Goal: Task Accomplishment & Management: Manage account settings

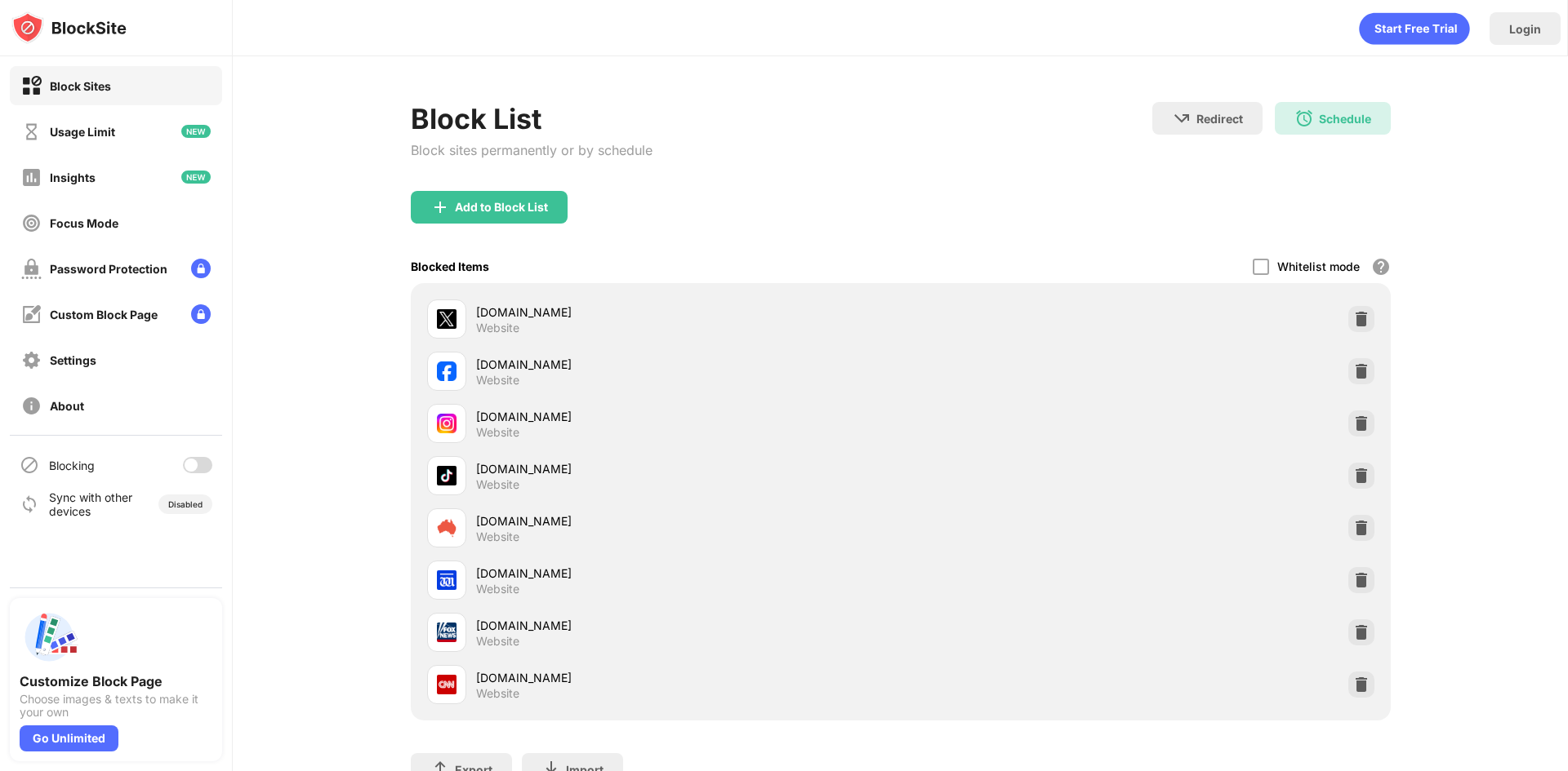
click at [186, 463] on div at bounding box center [191, 465] width 13 height 13
drag, startPoint x: 204, startPoint y: 468, endPoint x: 179, endPoint y: 467, distance: 25.0
click at [204, 468] on div at bounding box center [204, 465] width 13 height 13
